Goal: Task Accomplishment & Management: Complete application form

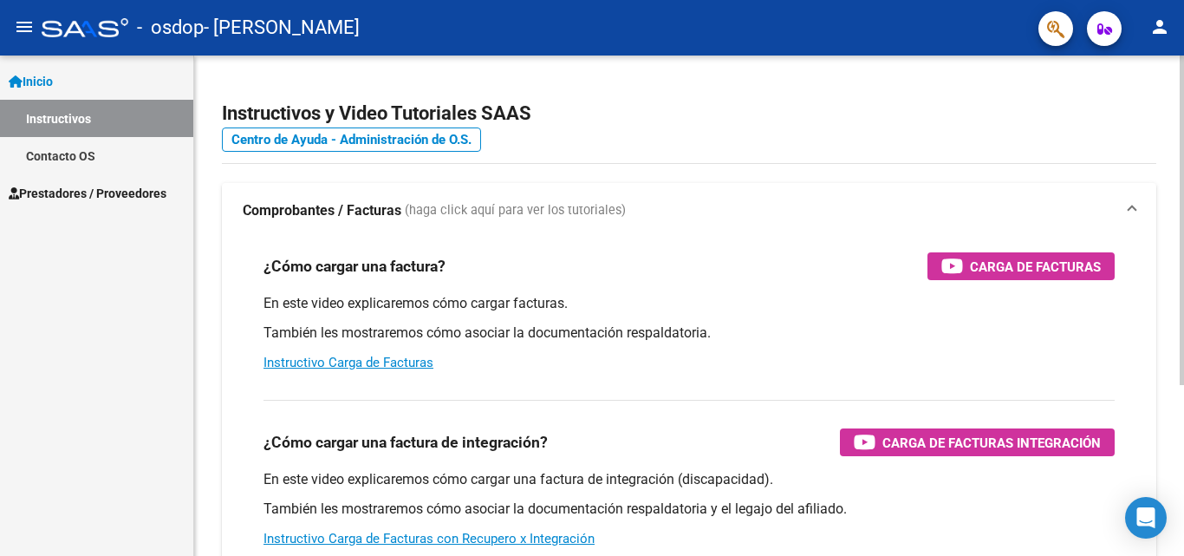
click at [1182, 186] on div at bounding box center [1182, 220] width 4 height 330
click at [127, 188] on span "Prestadores / Proveedores" at bounding box center [88, 193] width 158 height 19
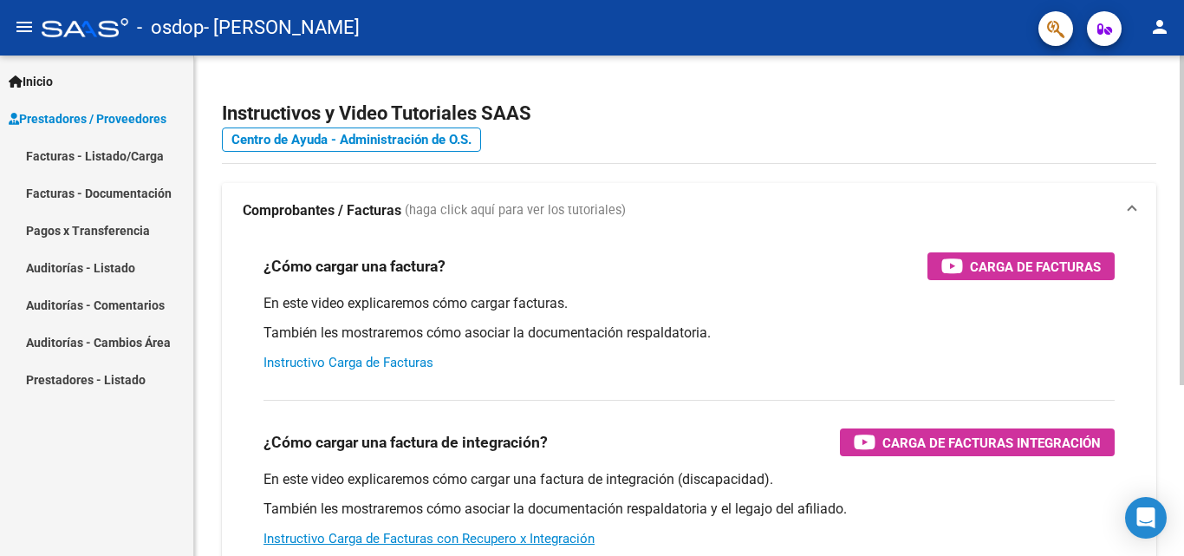
click at [369, 358] on link "Instructivo Carga de Facturas" at bounding box center [349, 363] width 170 height 16
click at [119, 122] on span "Prestadores / Proveedores" at bounding box center [88, 118] width 158 height 19
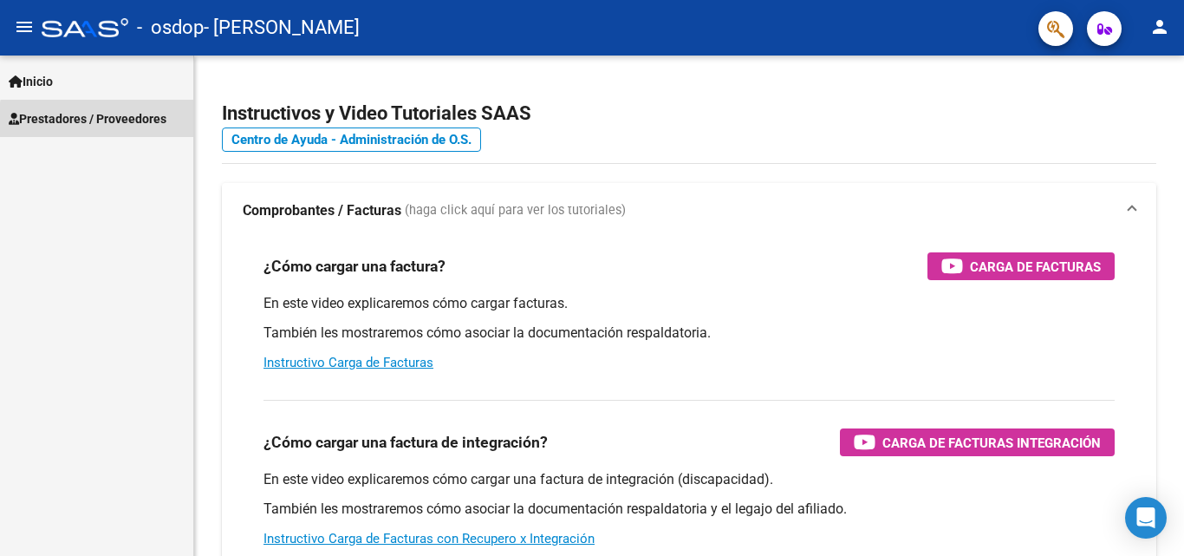
click at [119, 122] on span "Prestadores / Proveedores" at bounding box center [88, 118] width 158 height 19
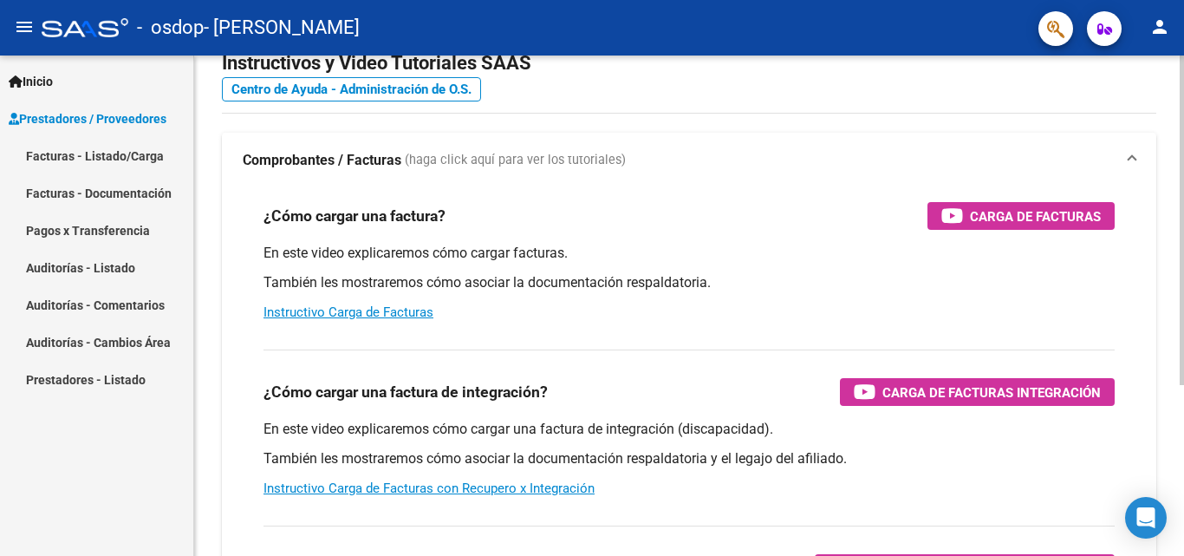
scroll to position [51, 0]
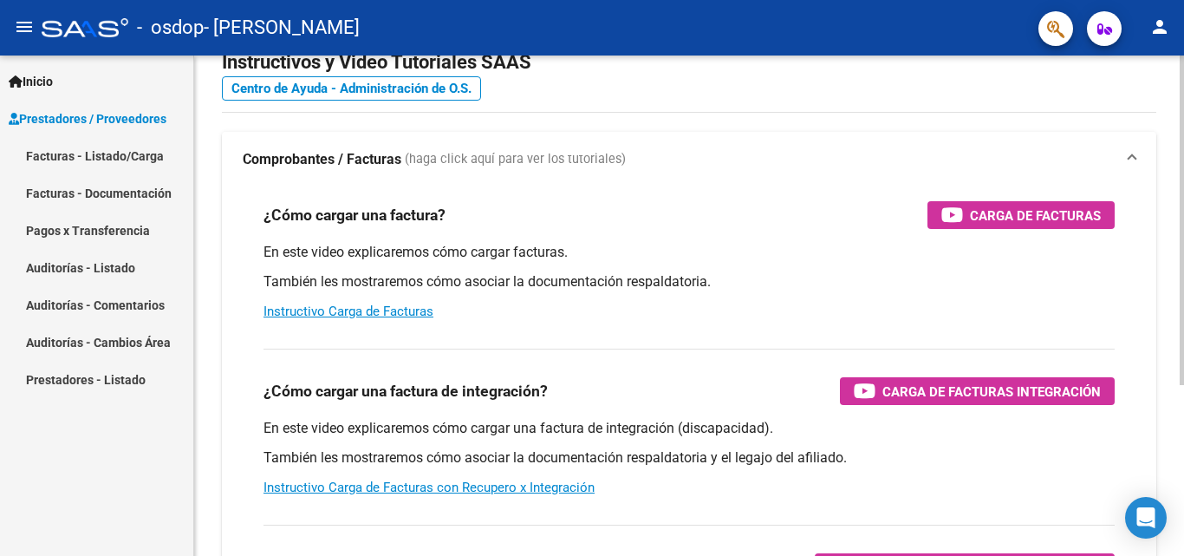
click at [1184, 174] on div at bounding box center [1182, 254] width 4 height 330
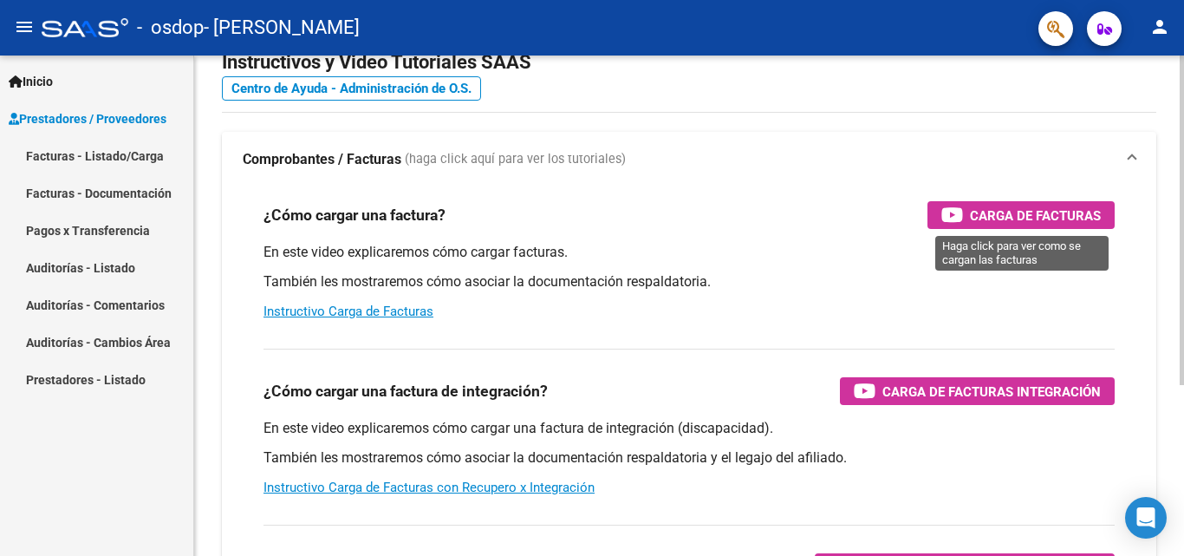
click at [1042, 215] on span "Carga de Facturas" at bounding box center [1035, 216] width 131 height 22
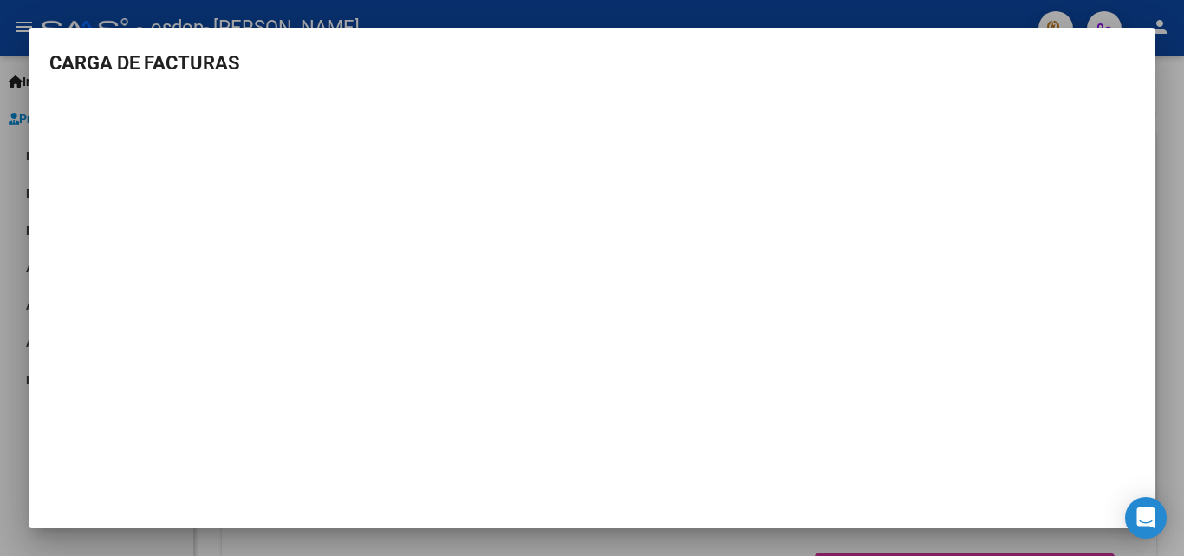
click at [1138, 270] on mat-dialog-content "CARGA DE FACTURAS" at bounding box center [592, 268] width 1127 height 439
click at [1146, 518] on icon "Open Intercom Messenger" at bounding box center [1146, 517] width 20 height 23
click at [137, 68] on h3 "CARGA DE FACTURAS" at bounding box center [592, 63] width 1086 height 29
click at [1115, 54] on h3 "CARGA DE FACTURAS" at bounding box center [592, 63] width 1086 height 29
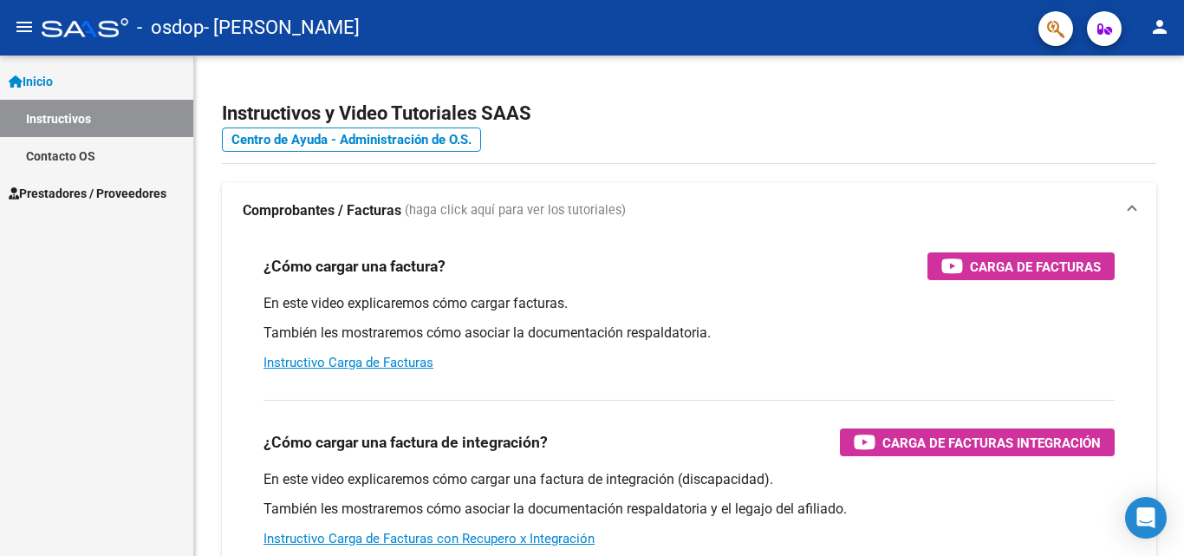
click at [110, 189] on span "Prestadores / Proveedores" at bounding box center [88, 193] width 158 height 19
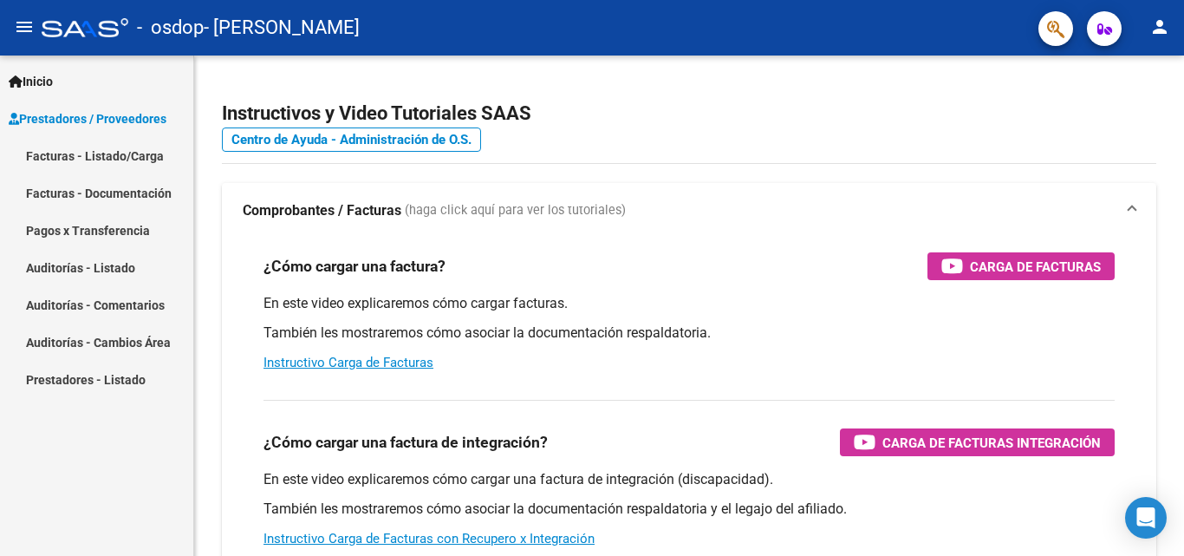
click at [134, 157] on link "Facturas - Listado/Carga" at bounding box center [96, 155] width 193 height 37
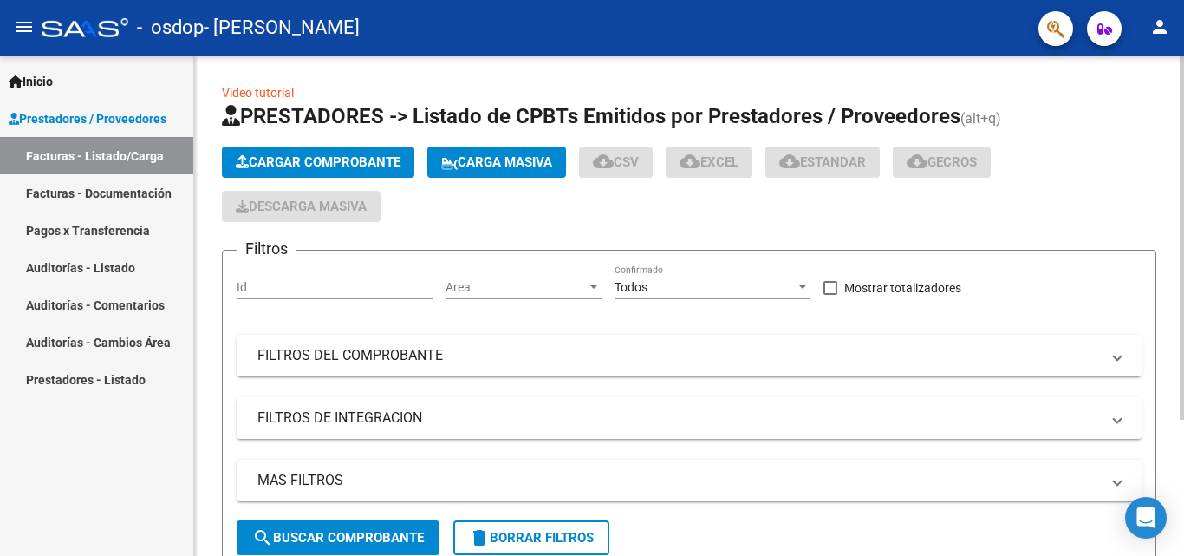
click at [280, 155] on span "Cargar Comprobante" at bounding box center [318, 162] width 165 height 16
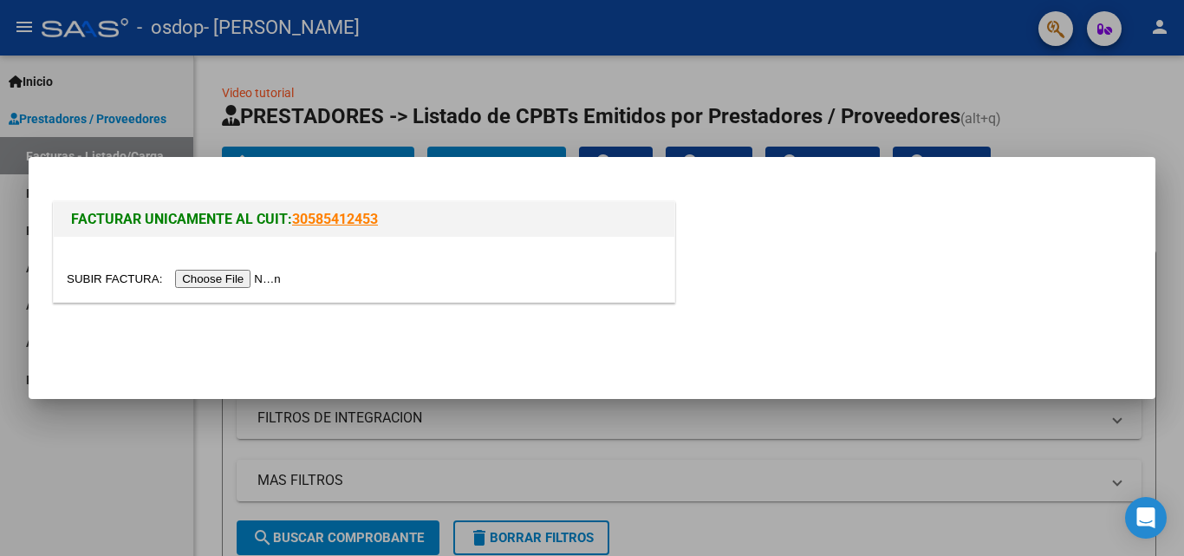
click at [215, 285] on input "file" at bounding box center [176, 279] width 219 height 18
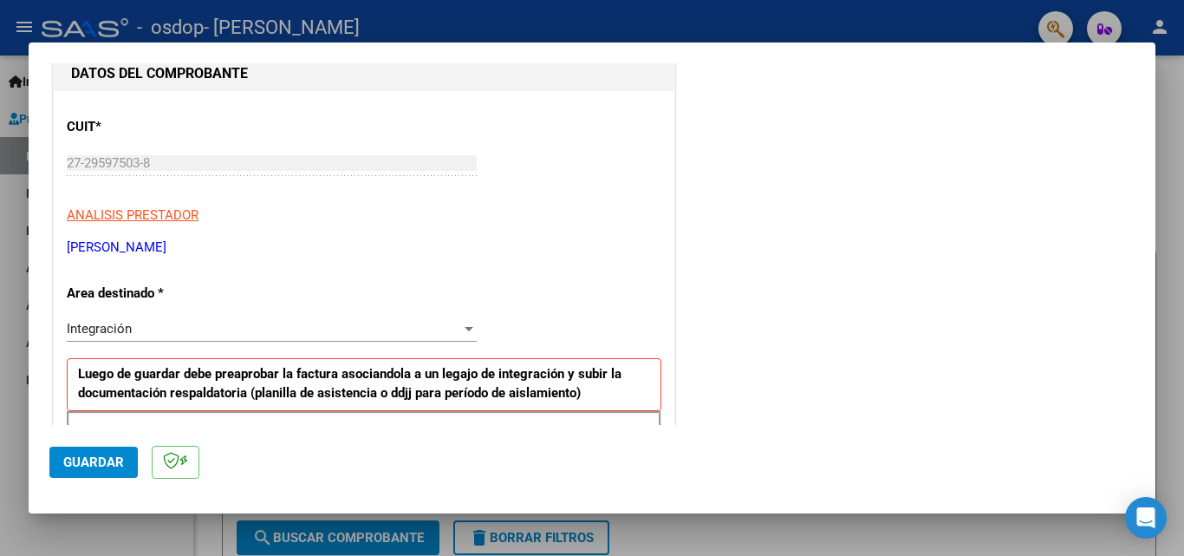
scroll to position [226, 0]
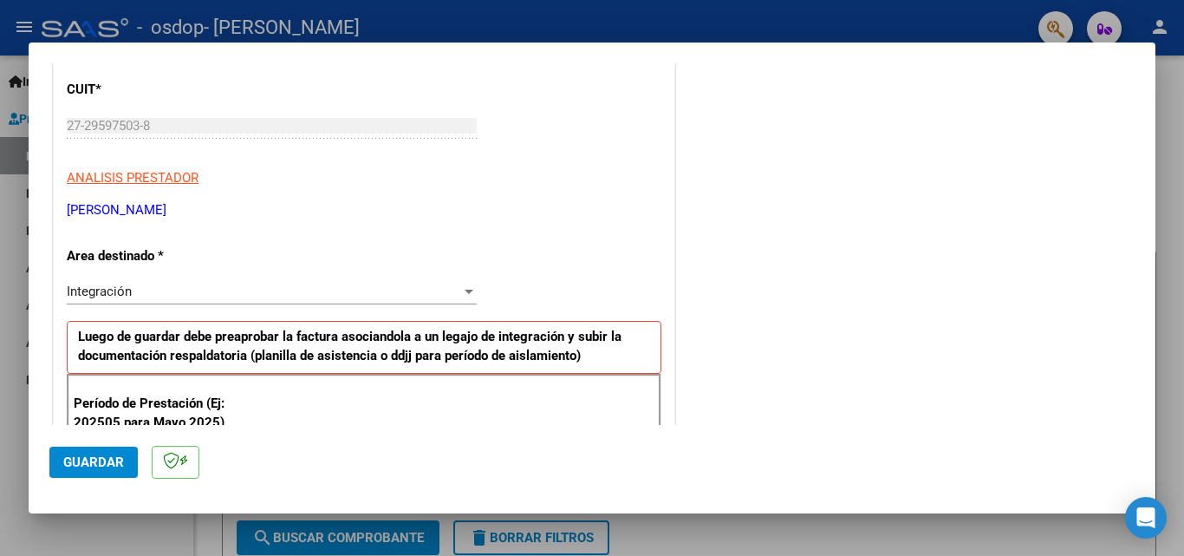
click at [461, 294] on div at bounding box center [469, 291] width 16 height 14
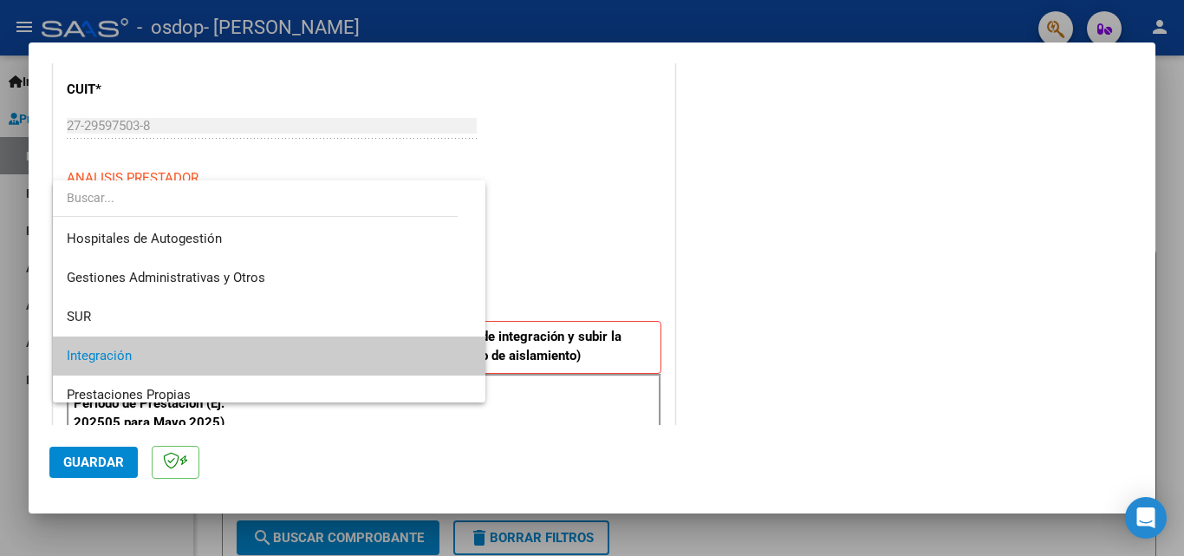
scroll to position [65, 0]
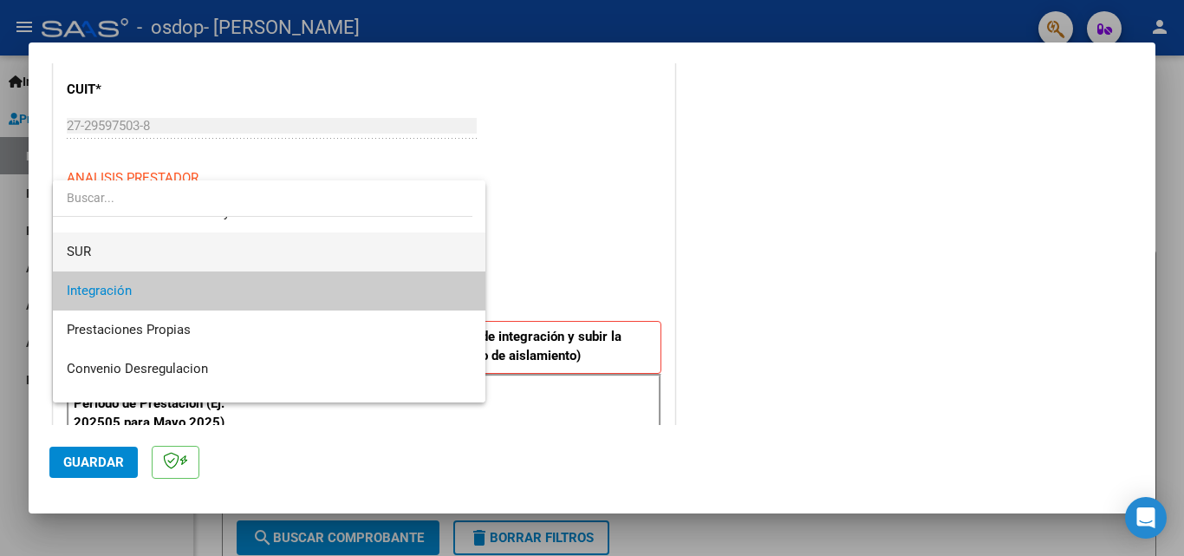
click at [216, 257] on span "SUR" at bounding box center [269, 251] width 405 height 39
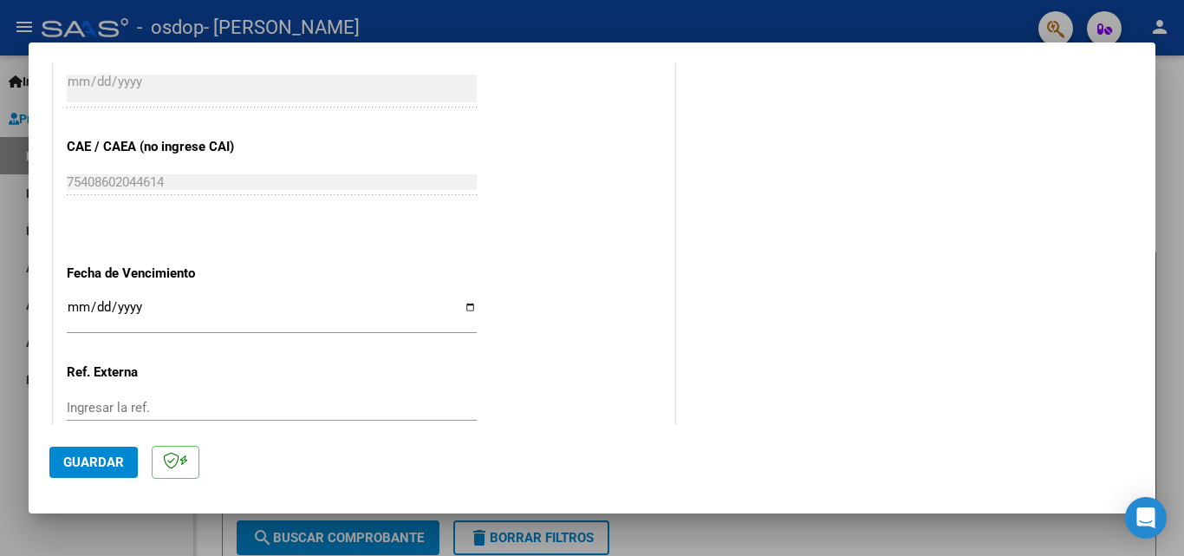
scroll to position [990, 0]
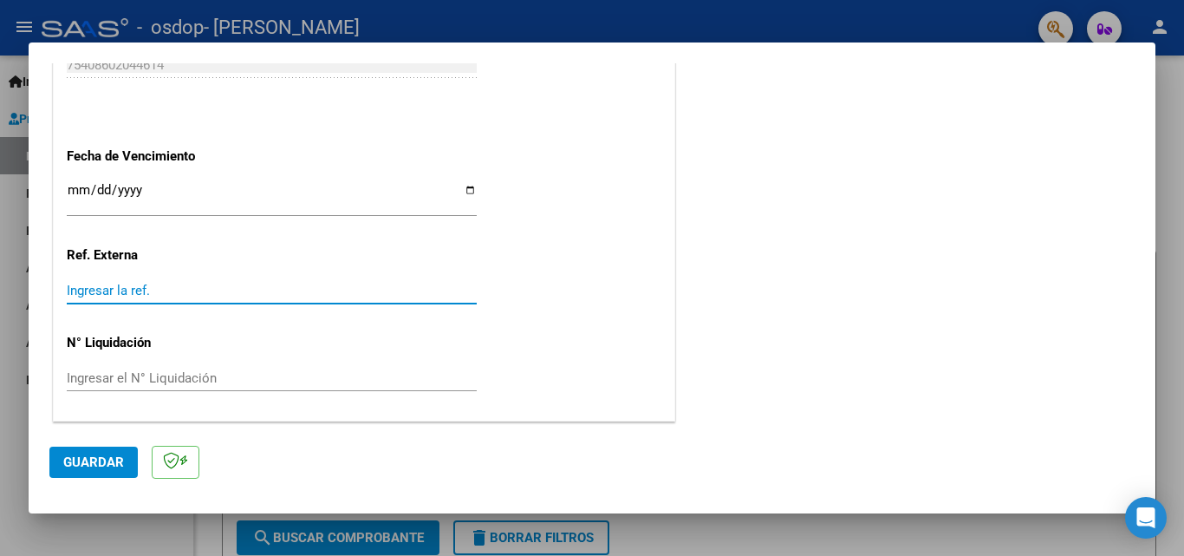
click at [117, 290] on input "Ingresar la ref." at bounding box center [272, 291] width 410 height 16
click at [110, 464] on span "Guardar" at bounding box center [93, 462] width 61 height 16
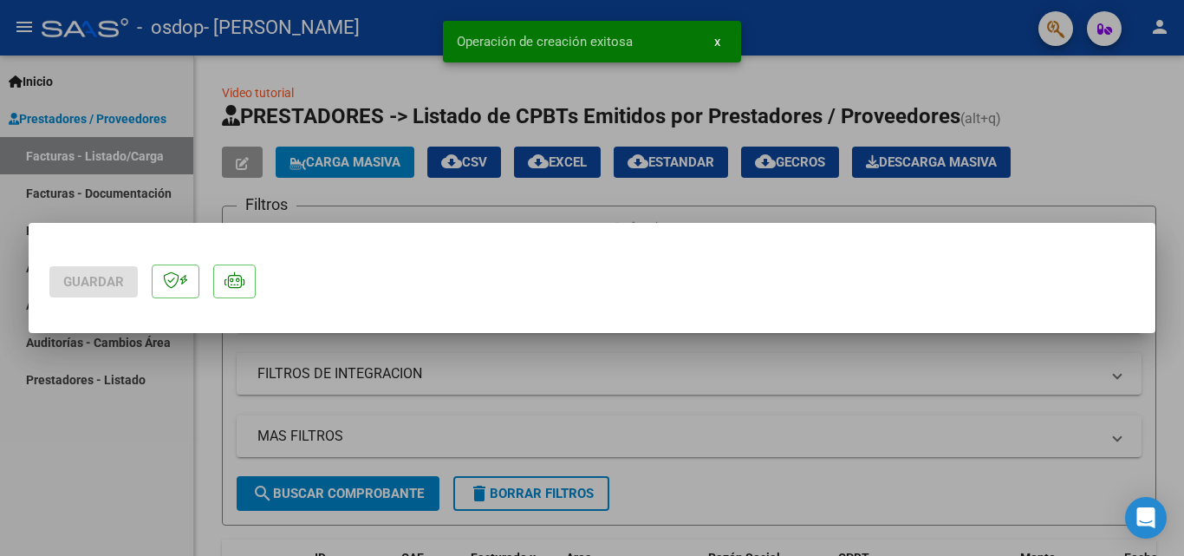
scroll to position [0, 0]
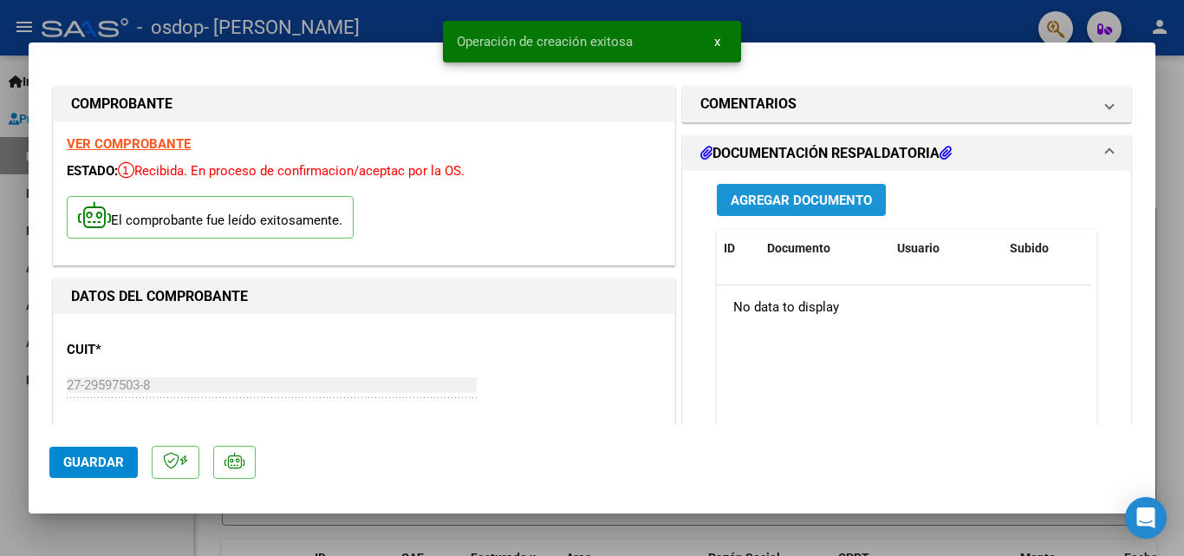
click at [834, 198] on span "Agregar Documento" at bounding box center [801, 201] width 141 height 16
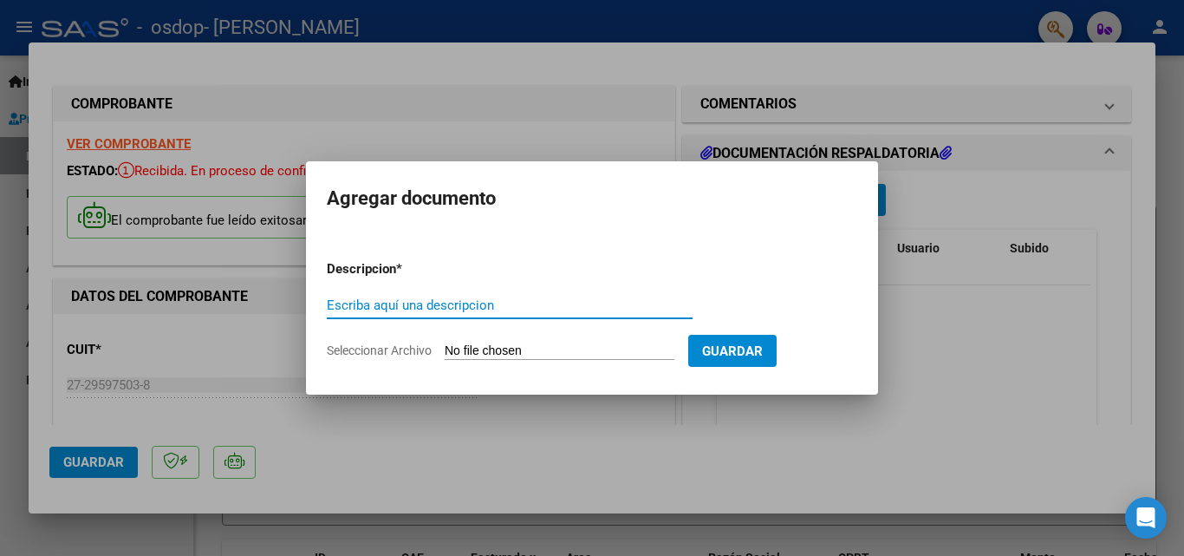
click at [463, 304] on input "Escriba aquí una descripcion" at bounding box center [510, 305] width 366 height 16
type input "planilla asistencia [DATE]"
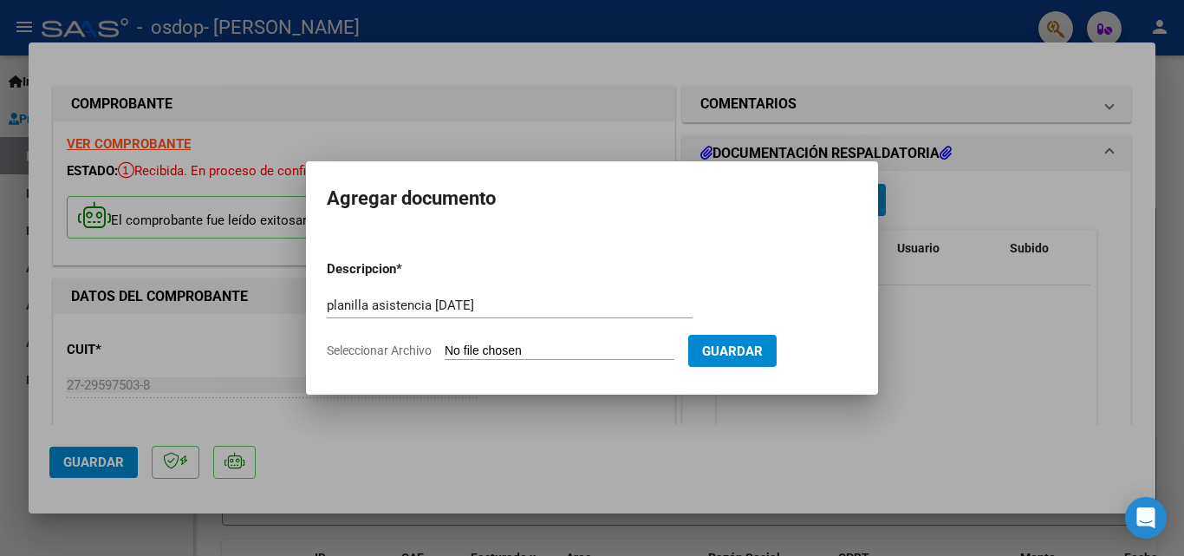
click at [443, 349] on app-file-uploader "Seleccionar Archivo" at bounding box center [508, 351] width 362 height 16
click at [459, 349] on input "Seleccionar Archivo" at bounding box center [560, 351] width 230 height 16
type input "C:\fakepath\asistenciajustiseptiembre25.pdf"
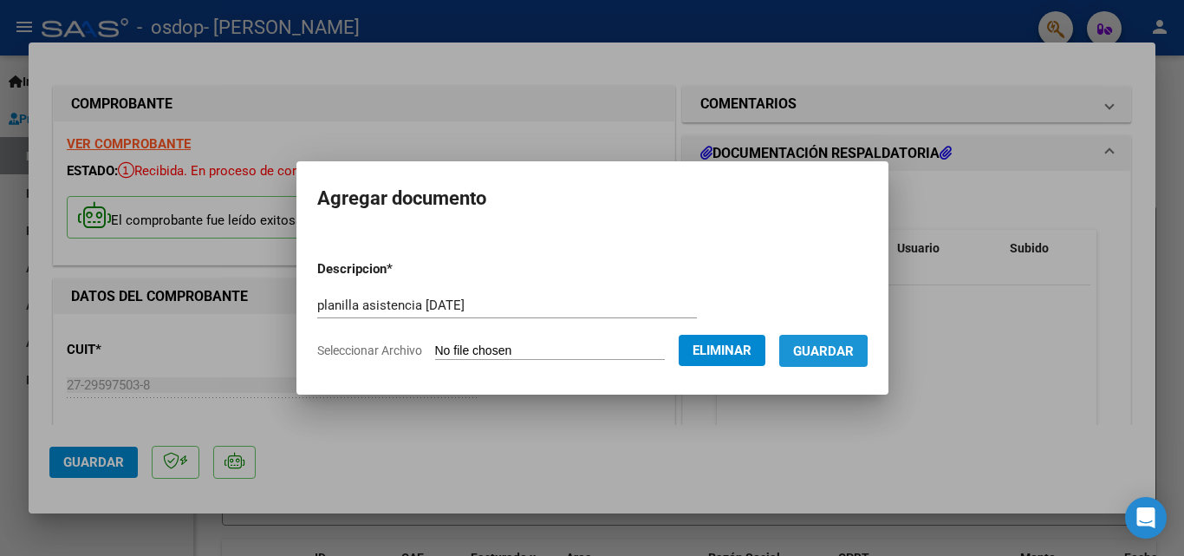
click at [823, 353] on span "Guardar" at bounding box center [823, 351] width 61 height 16
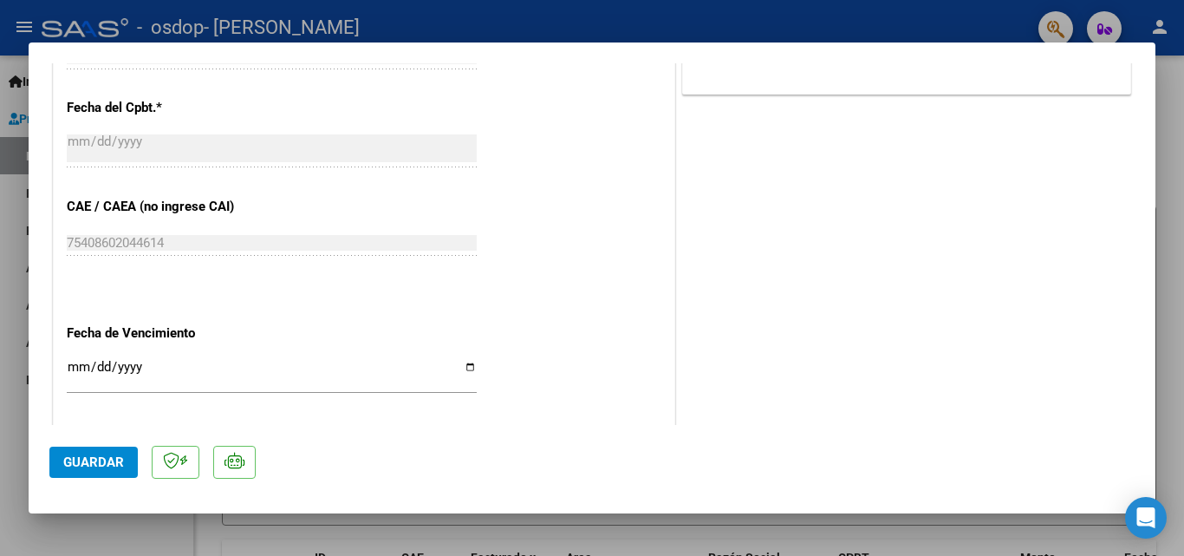
scroll to position [1024, 0]
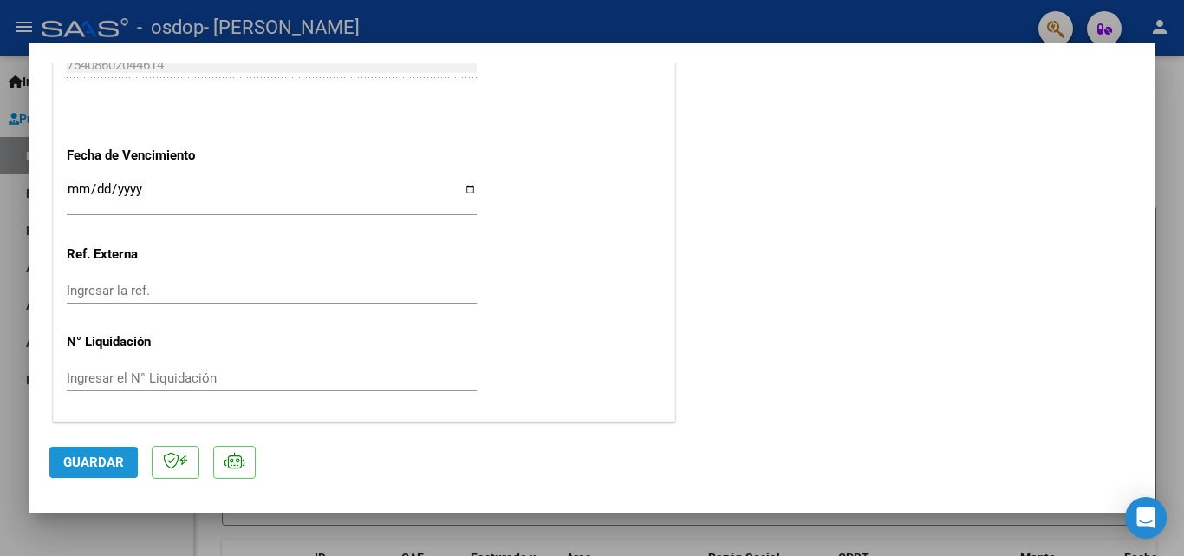
click at [84, 459] on span "Guardar" at bounding box center [93, 462] width 61 height 16
click at [716, 42] on mat-dialog-container "COMPROBANTE VER COMPROBANTE ESTADO: Recibida. En proceso de confirmacion/acepta…" at bounding box center [592, 277] width 1127 height 471
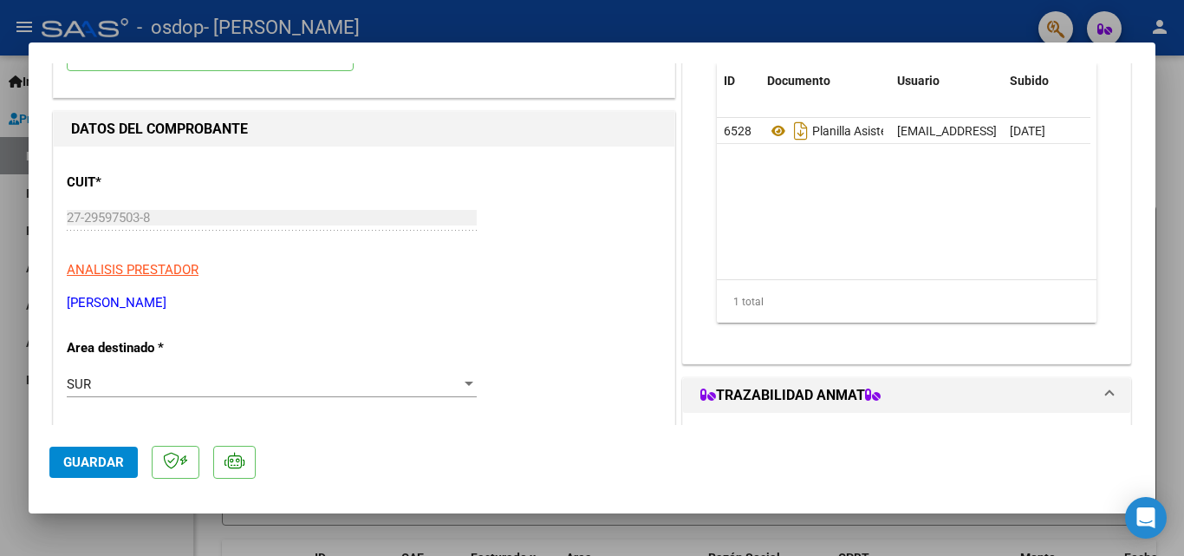
scroll to position [0, 0]
